Goal: Task Accomplishment & Management: Use online tool/utility

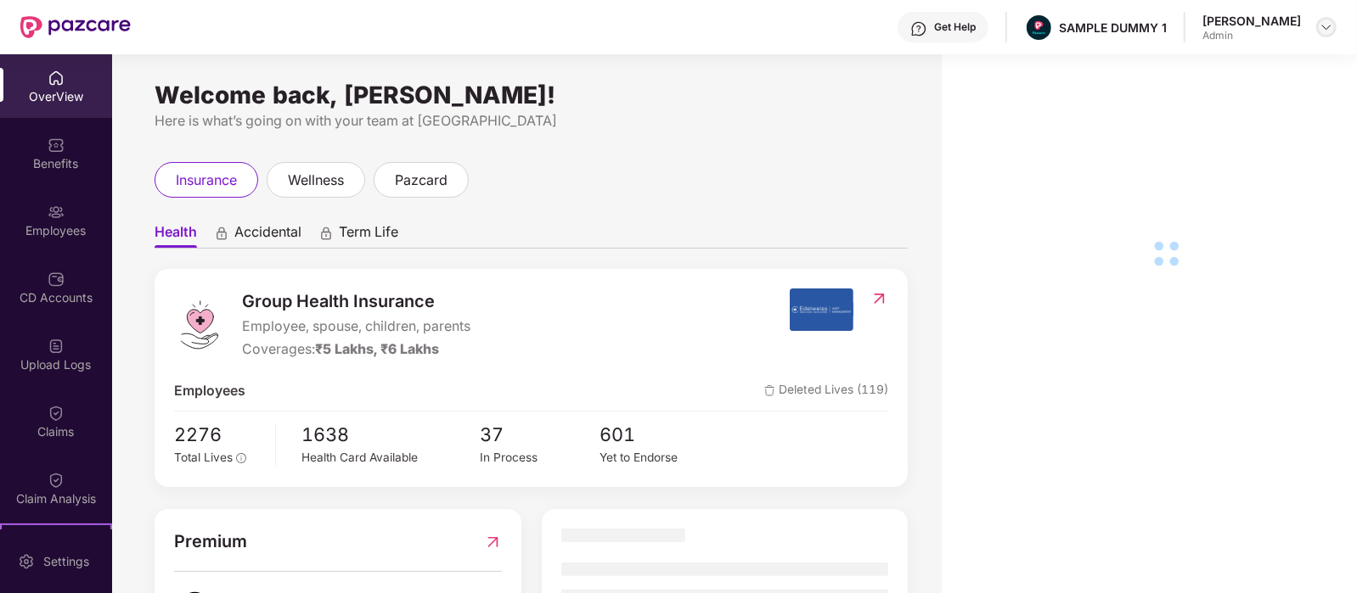
click at [1332, 27] on img at bounding box center [1326, 27] width 14 height 14
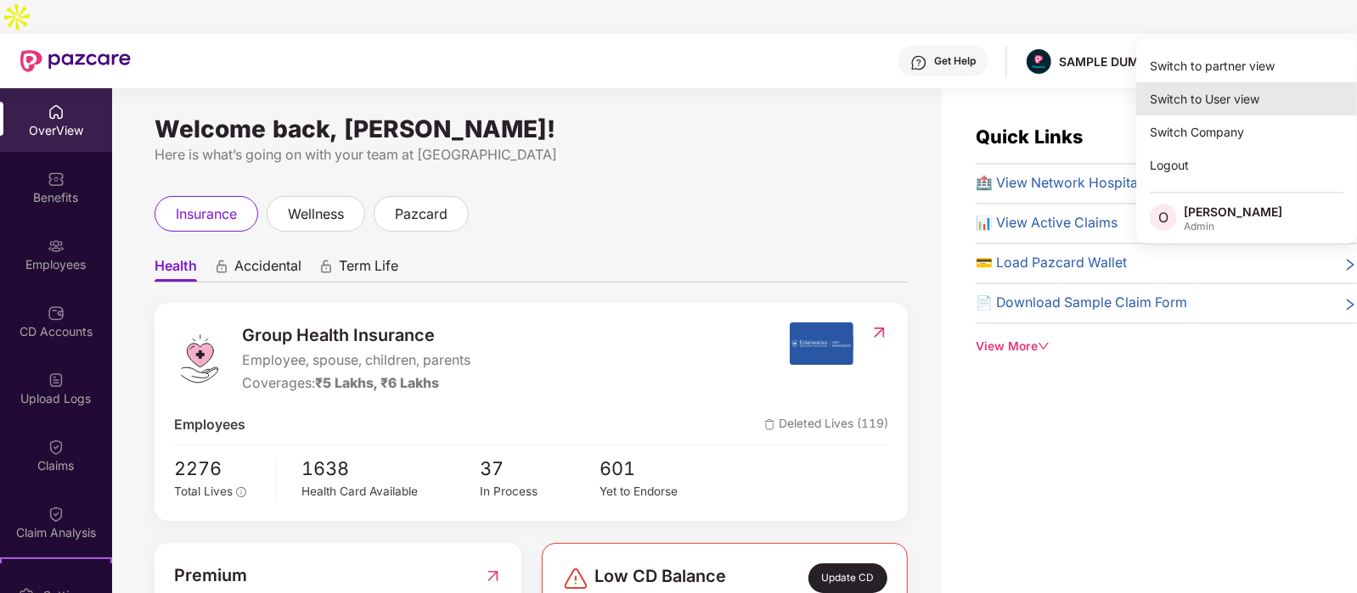
click at [1235, 98] on div "Switch to User view" at bounding box center [1246, 98] width 221 height 33
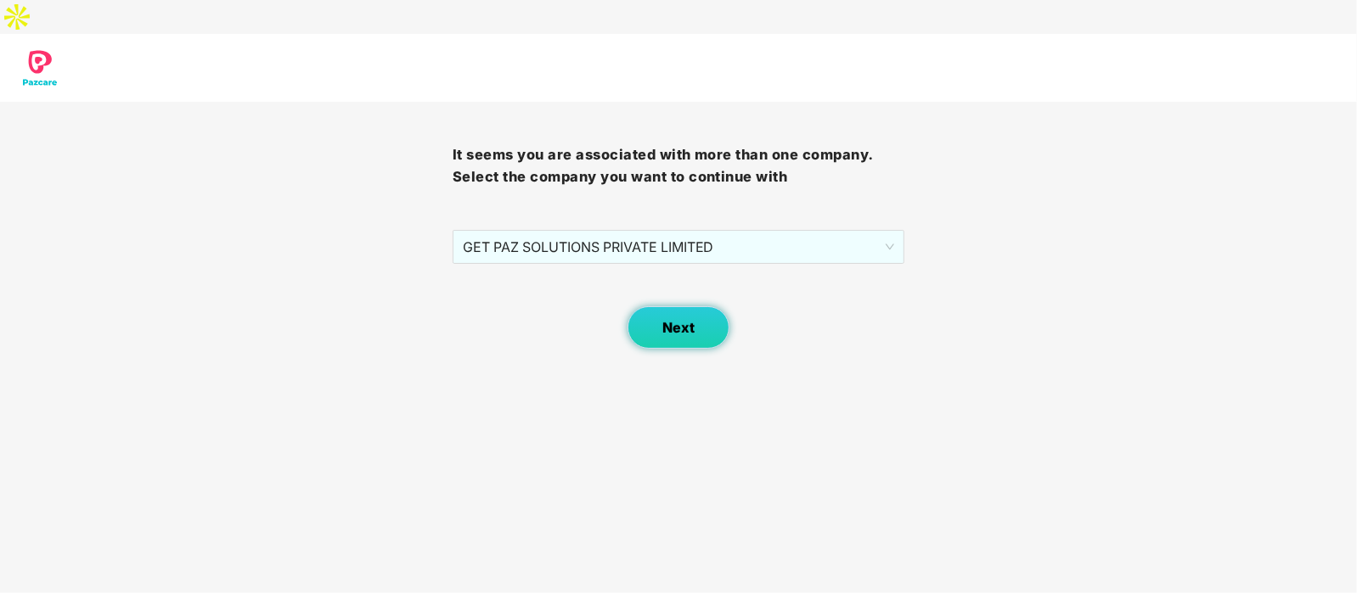
click at [714, 306] on button "Next" at bounding box center [678, 327] width 102 height 42
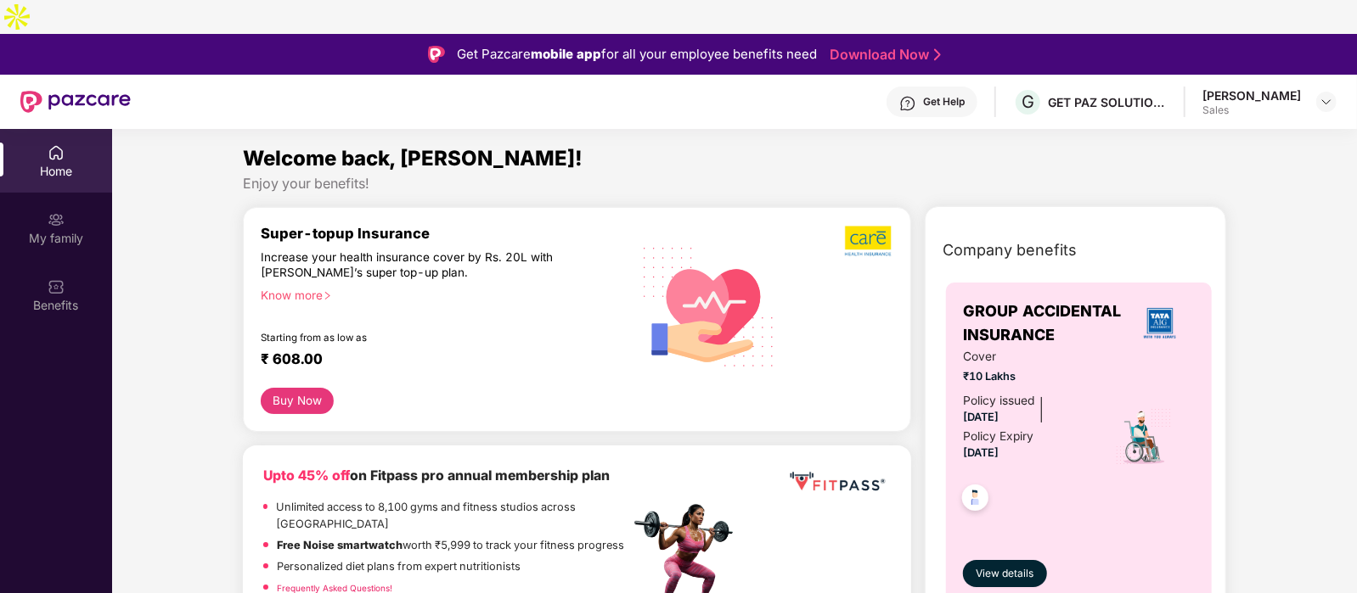
click at [1312, 87] on div "[PERSON_NAME] Sales" at bounding box center [1269, 102] width 134 height 30
click at [1331, 95] on img at bounding box center [1326, 102] width 14 height 14
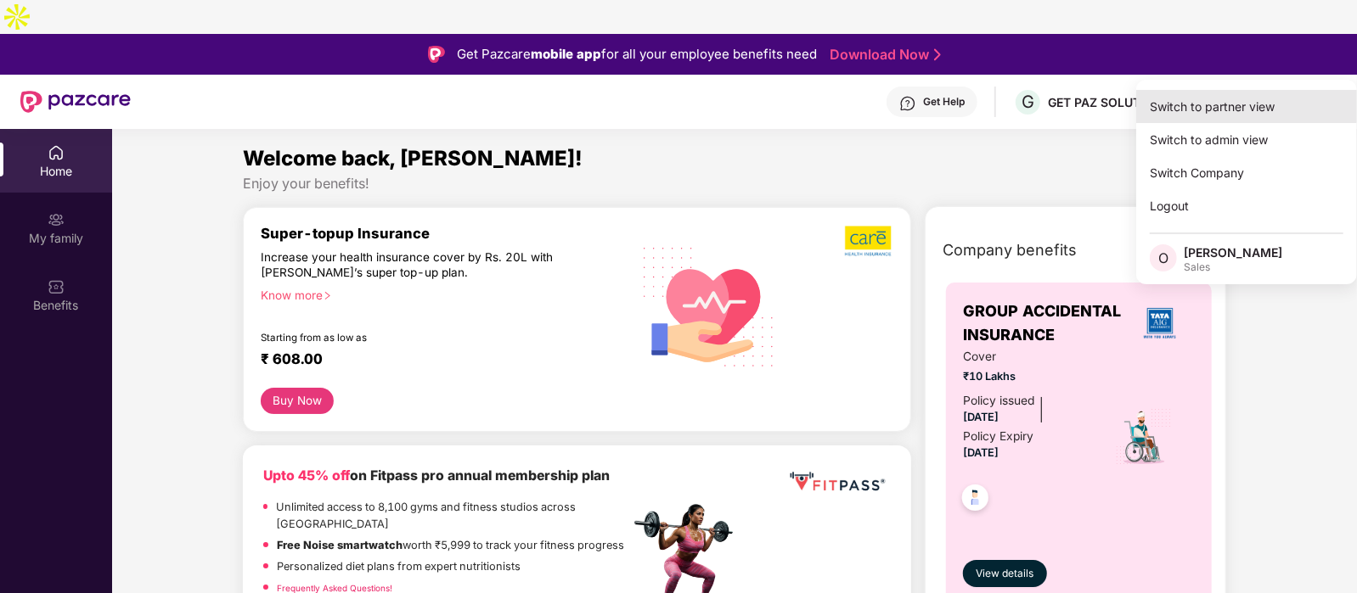
click at [1261, 112] on div "Switch to partner view" at bounding box center [1246, 106] width 221 height 33
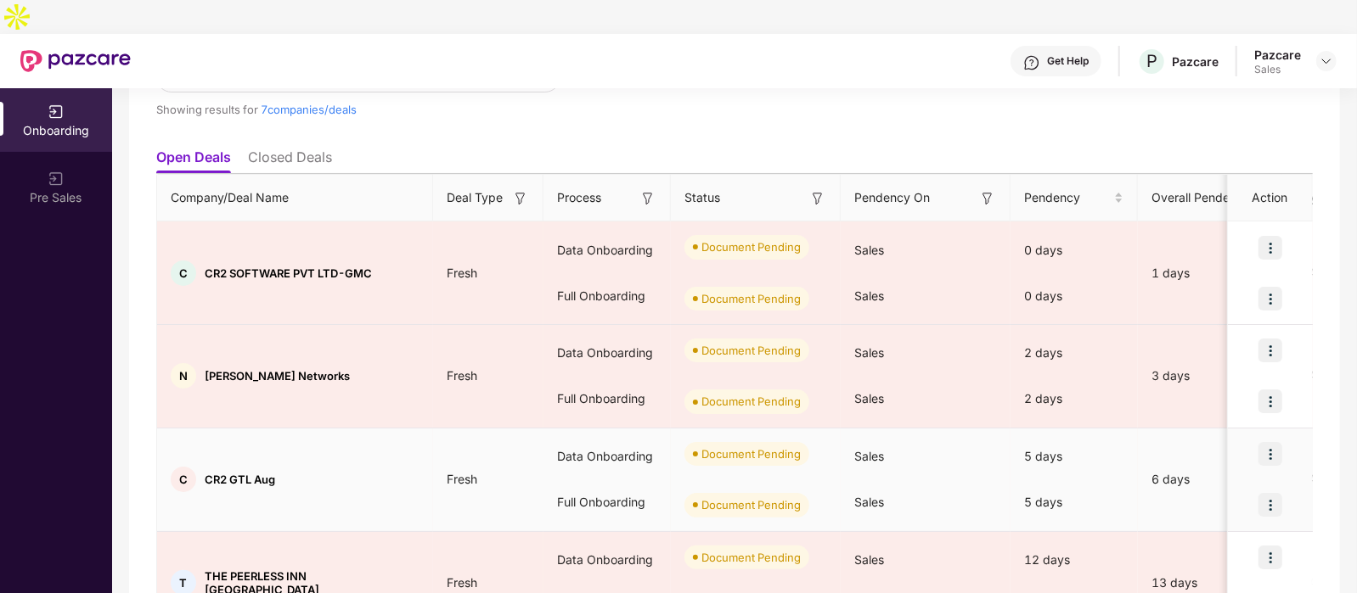
scroll to position [131, 0]
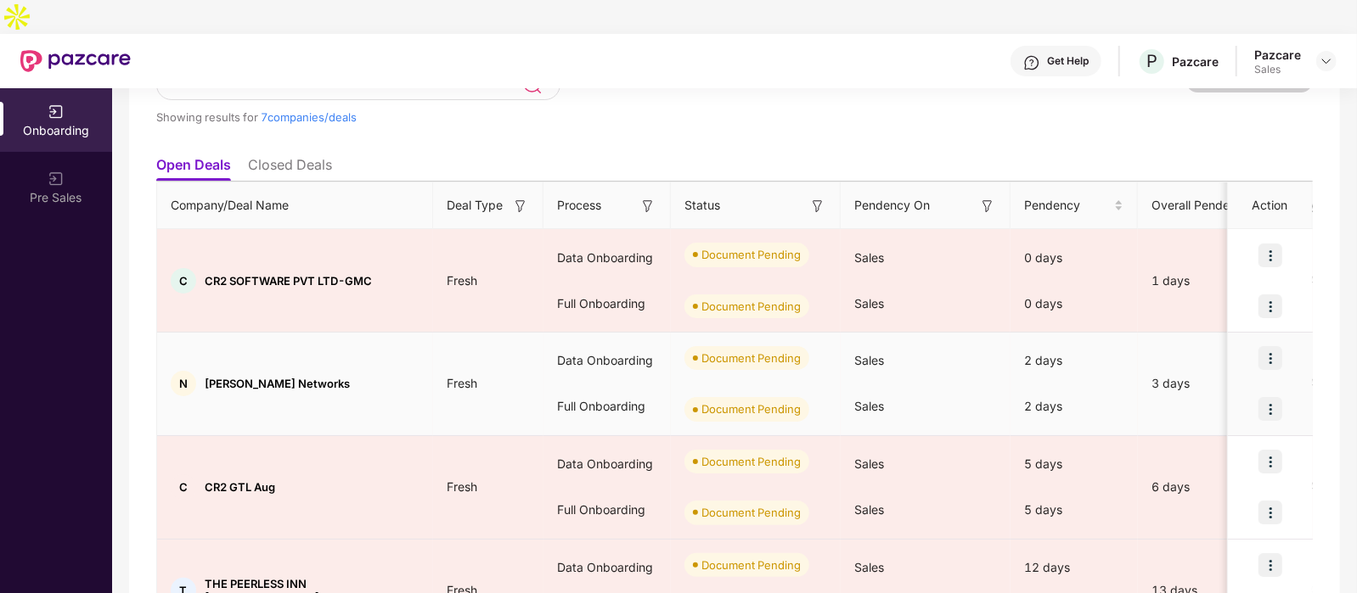
click at [1279, 346] on img at bounding box center [1270, 358] width 24 height 24
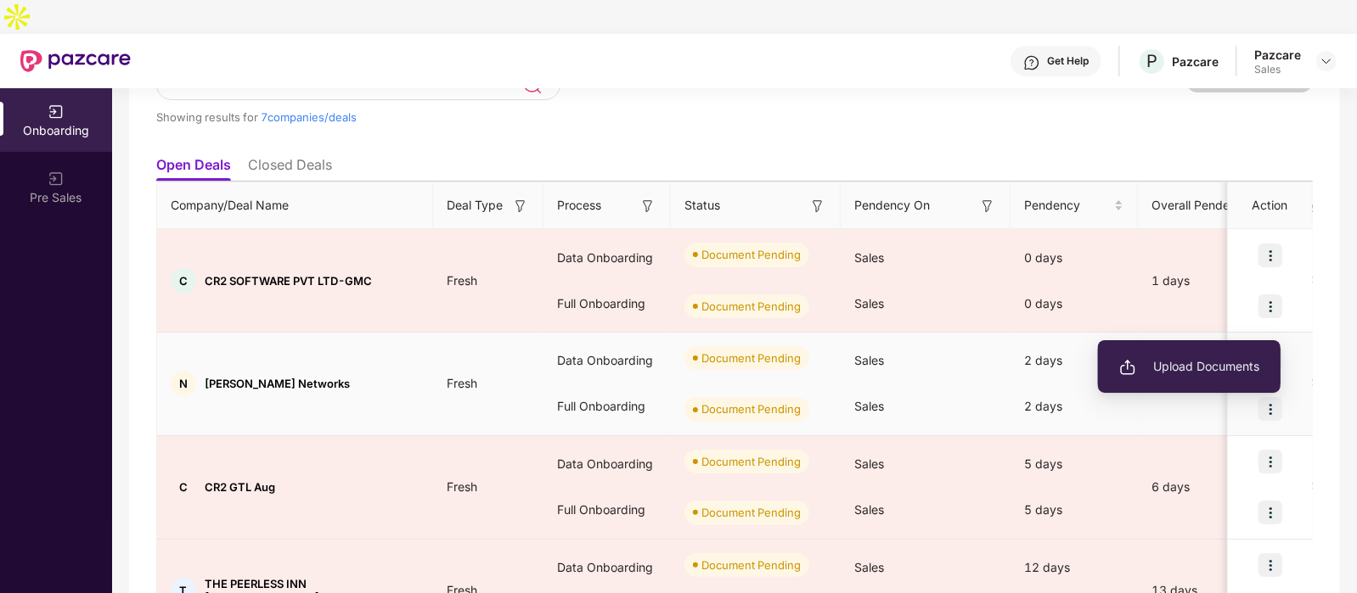
click at [1192, 371] on span "Upload Documents" at bounding box center [1189, 366] width 140 height 19
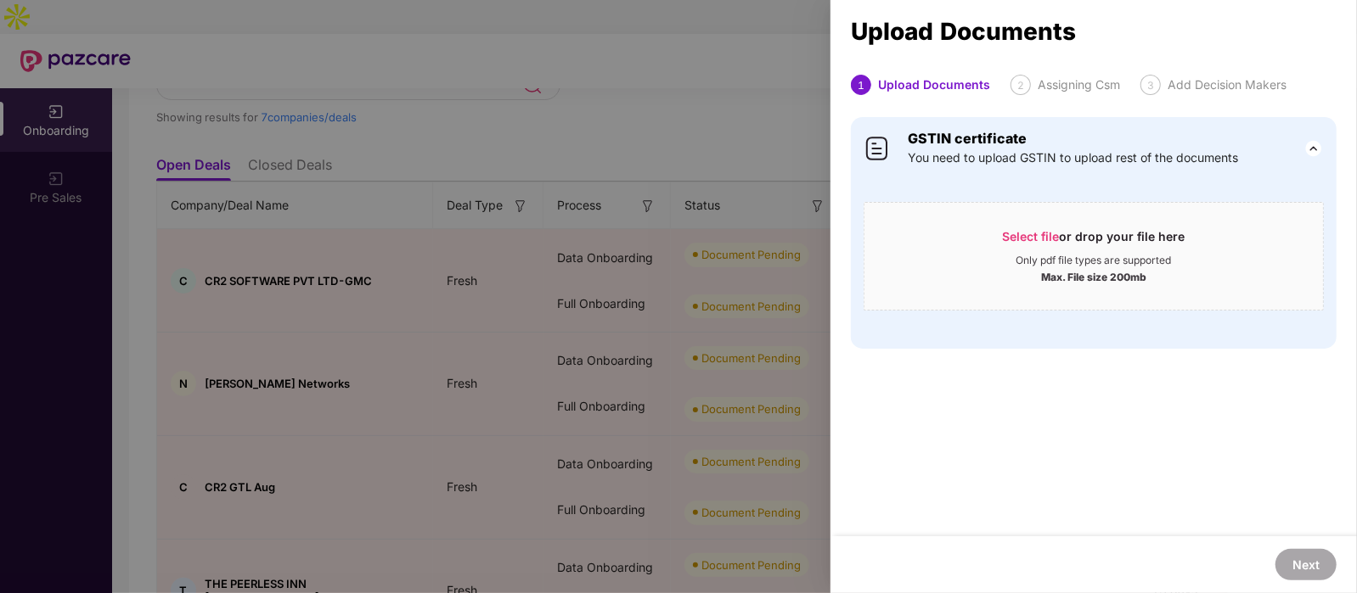
click at [555, 161] on div at bounding box center [678, 296] width 1357 height 593
